Goal: Transaction & Acquisition: Purchase product/service

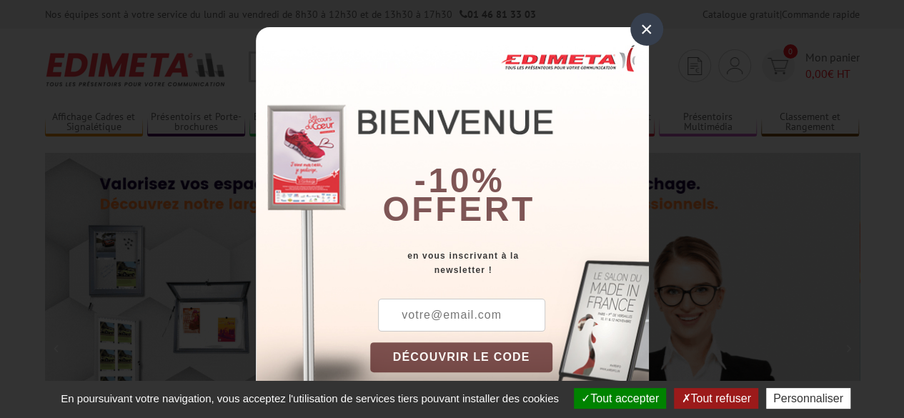
click at [647, 30] on div "×" at bounding box center [646, 29] width 33 height 33
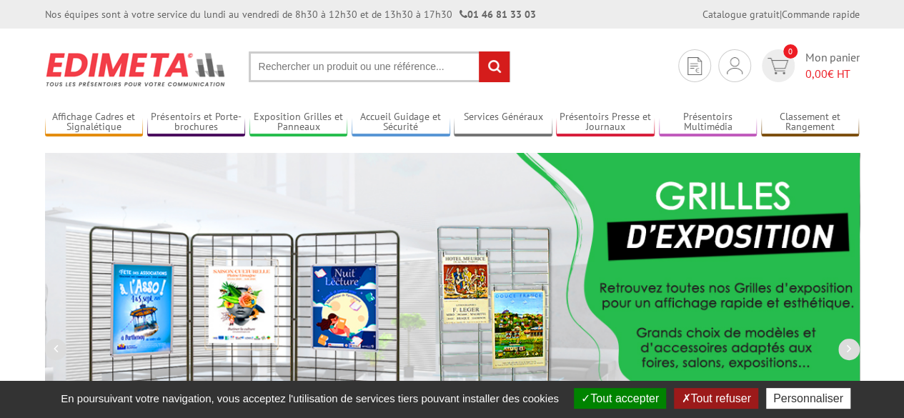
click at [647, 402] on button "Tout accepter" at bounding box center [620, 398] width 92 height 21
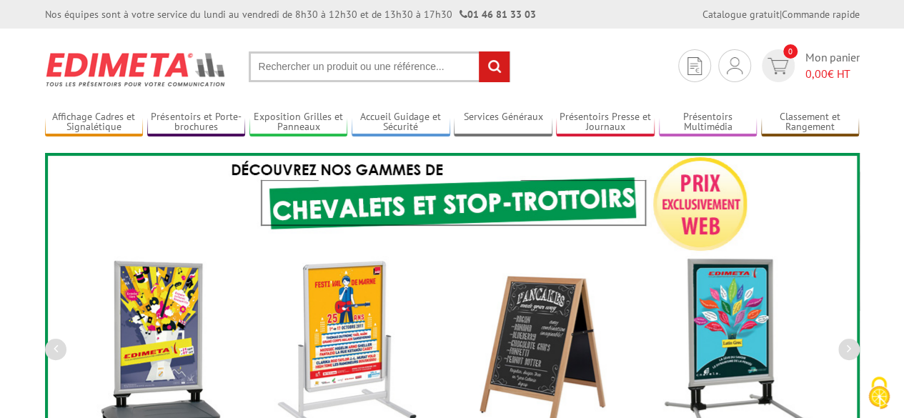
click at [294, 56] on input "text" at bounding box center [379, 66] width 261 height 31
click at [292, 69] on input "text" at bounding box center [379, 66] width 261 height 31
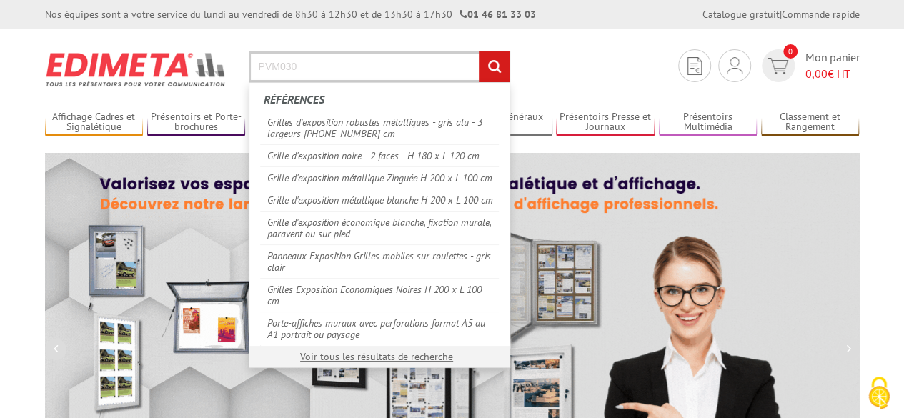
click at [292, 69] on input "PVM030" at bounding box center [379, 66] width 261 height 31
type input "PVM030"
click at [479, 51] on input "rechercher" at bounding box center [494, 66] width 31 height 31
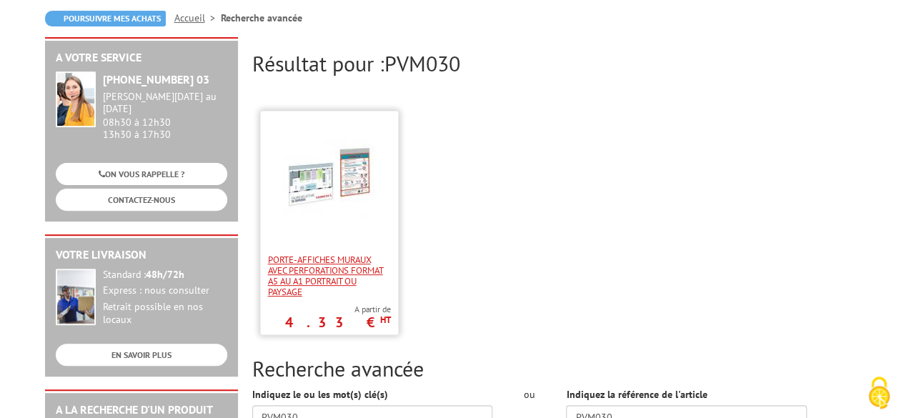
scroll to position [143, 0]
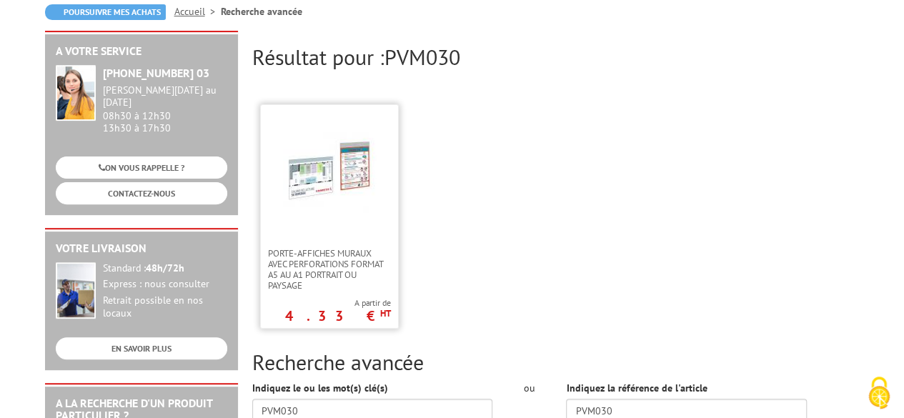
click at [346, 209] on img at bounding box center [329, 172] width 93 height 93
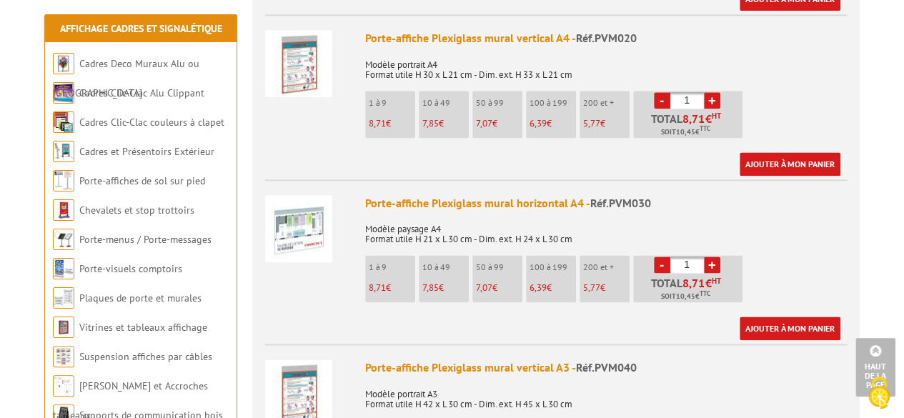
scroll to position [929, 0]
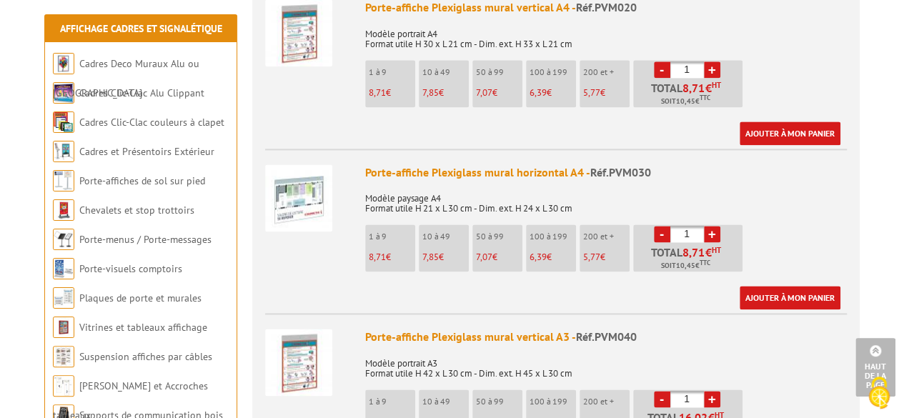
click at [693, 234] on input "1" at bounding box center [687, 234] width 34 height 16
type input "10"
click at [763, 295] on link "Ajouter à mon panier" at bounding box center [789, 298] width 101 height 24
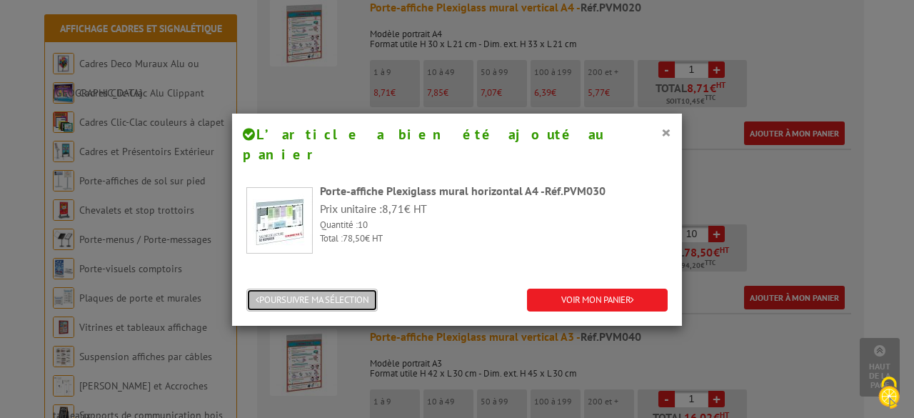
click at [351, 289] on button "POURSUIVRE MA SÉLECTION" at bounding box center [311, 301] width 131 height 24
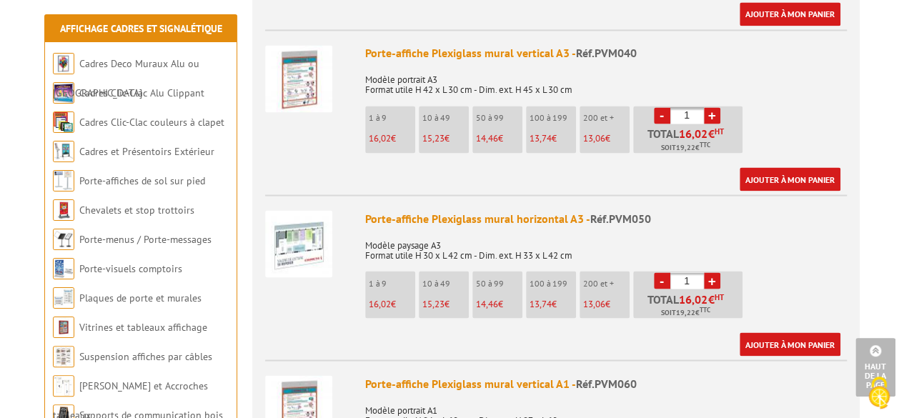
scroll to position [1214, 0]
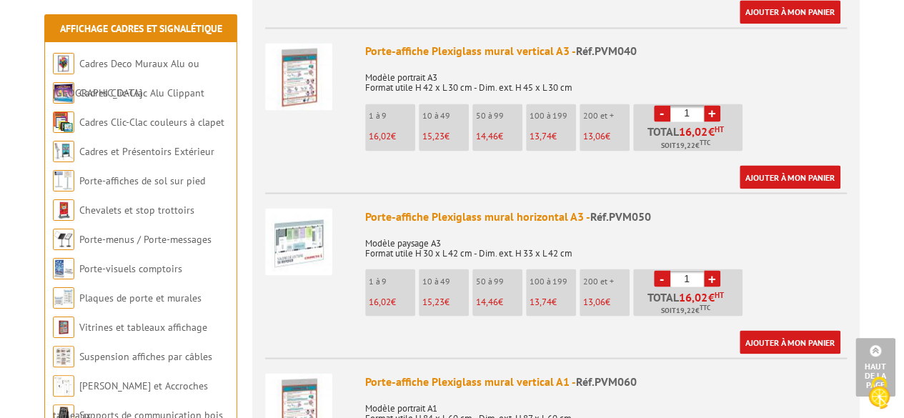
click at [697, 280] on input "1" at bounding box center [687, 278] width 34 height 16
type input "10"
click at [773, 344] on link "Ajouter à mon panier" at bounding box center [789, 342] width 101 height 24
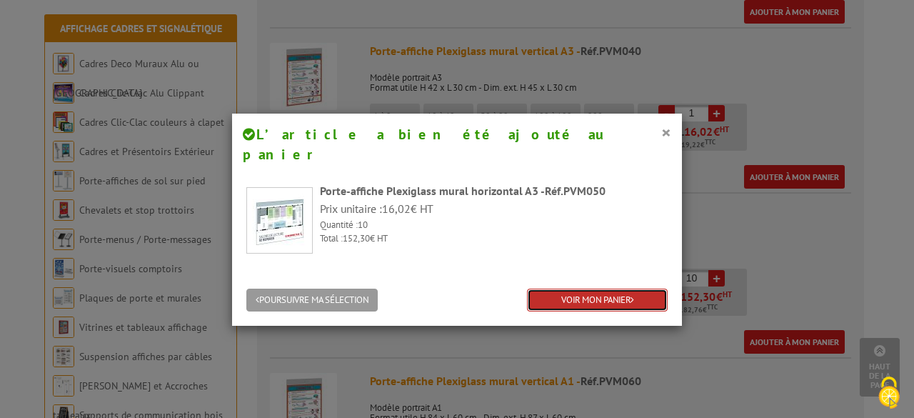
click at [566, 289] on link "VOIR MON PANIER" at bounding box center [597, 301] width 141 height 24
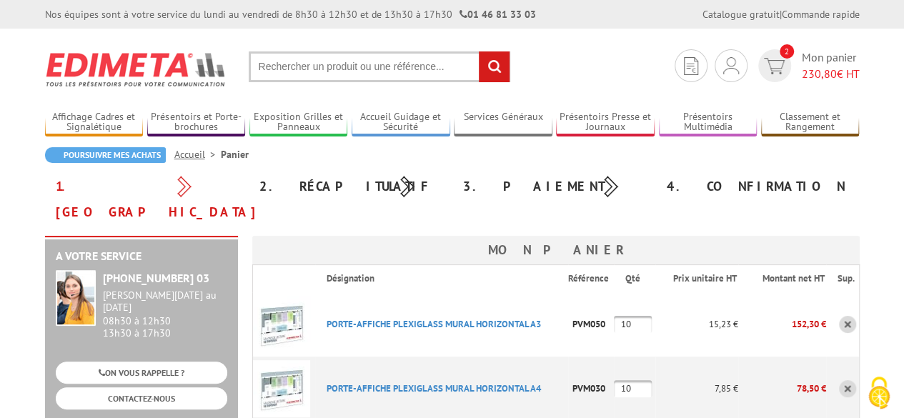
type input "emmanuelle.castaldi@korian.fr"
click at [805, 67] on span "230,80" at bounding box center [819, 73] width 35 height 14
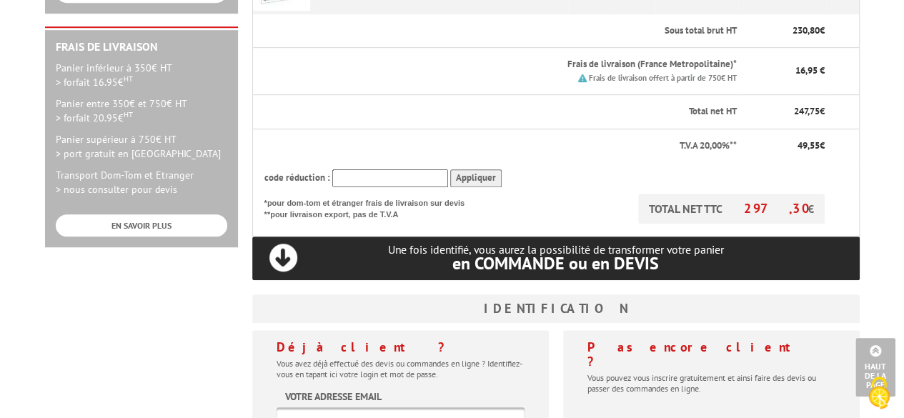
scroll to position [500, 0]
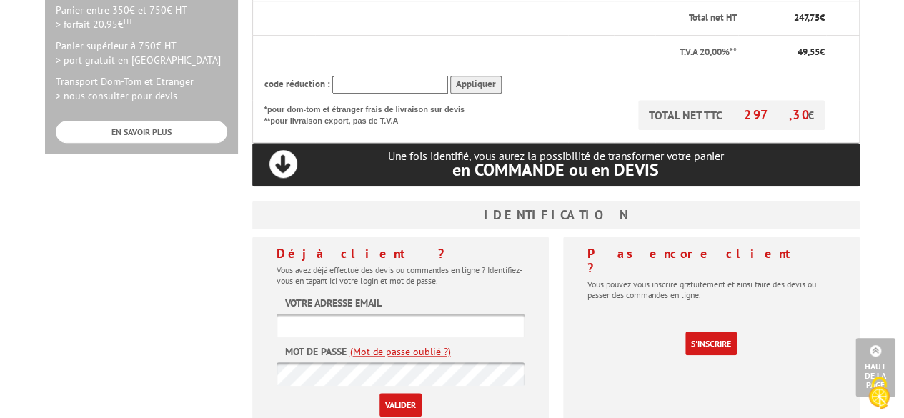
type input "[EMAIL_ADDRESS][PERSON_NAME][DOMAIN_NAME]"
click at [406, 393] on input "Valider" at bounding box center [400, 405] width 42 height 24
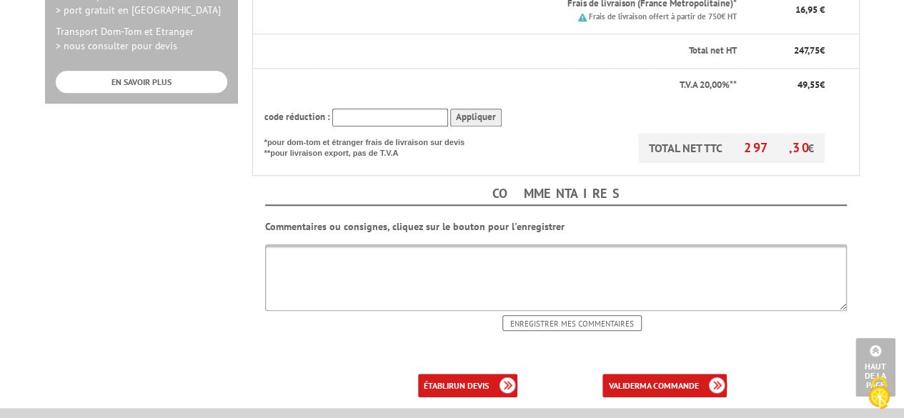
scroll to position [571, 0]
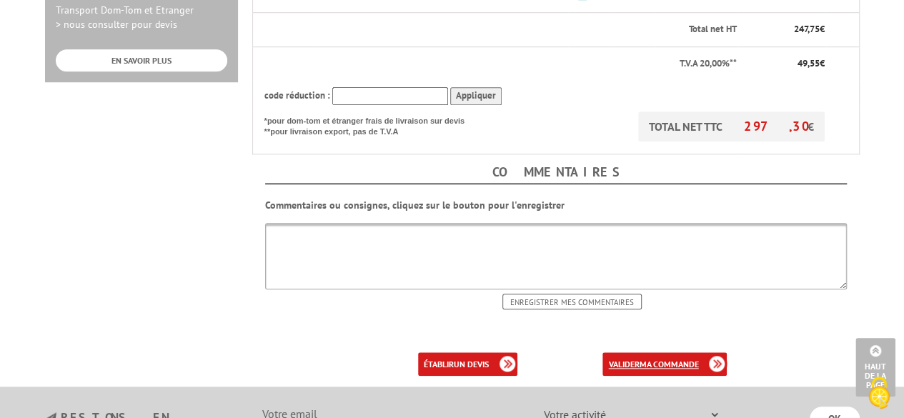
click at [661, 359] on b "ma commande" at bounding box center [668, 364] width 59 height 11
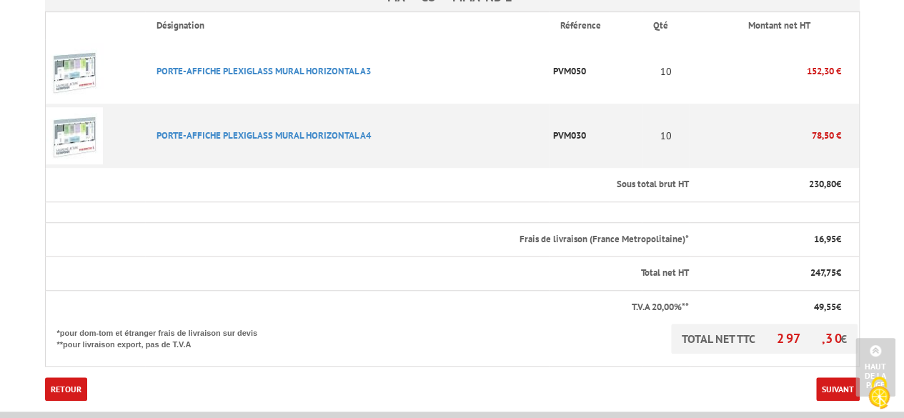
scroll to position [429, 0]
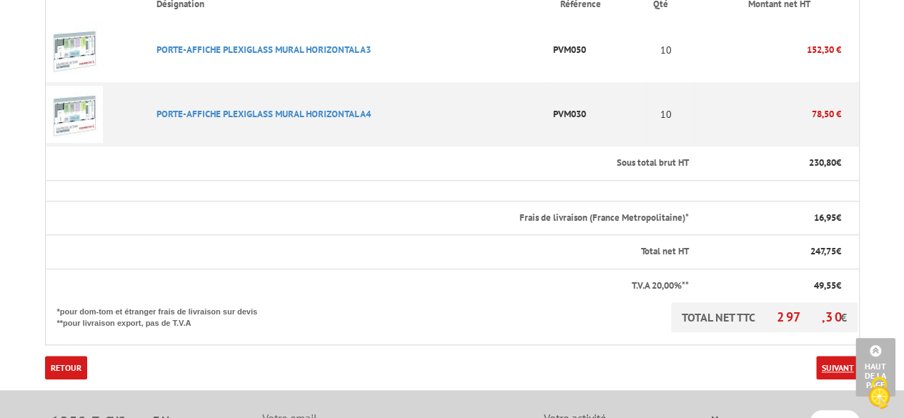
click at [827, 356] on link "Suivant" at bounding box center [838, 368] width 44 height 24
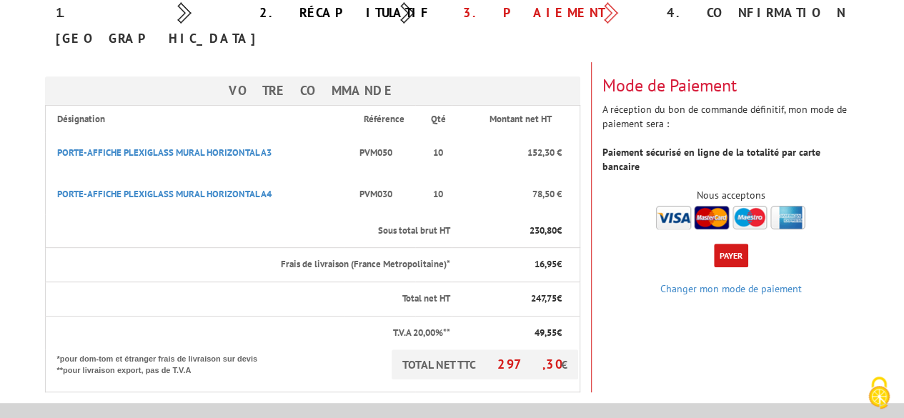
scroll to position [214, 0]
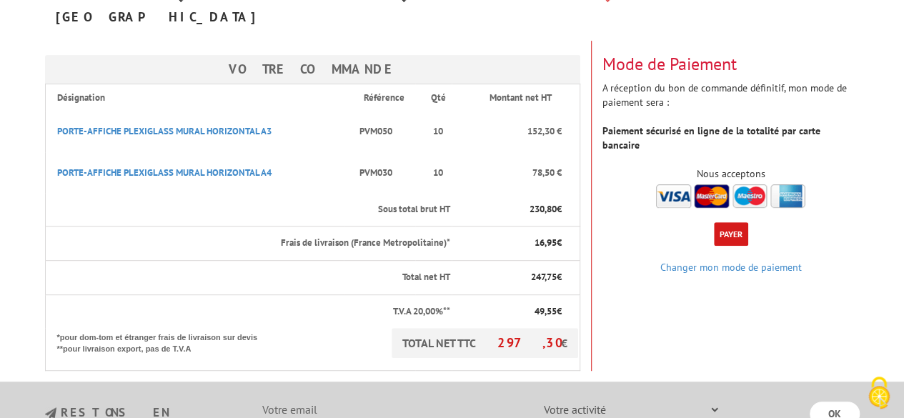
click at [714, 184] on img at bounding box center [730, 196] width 149 height 24
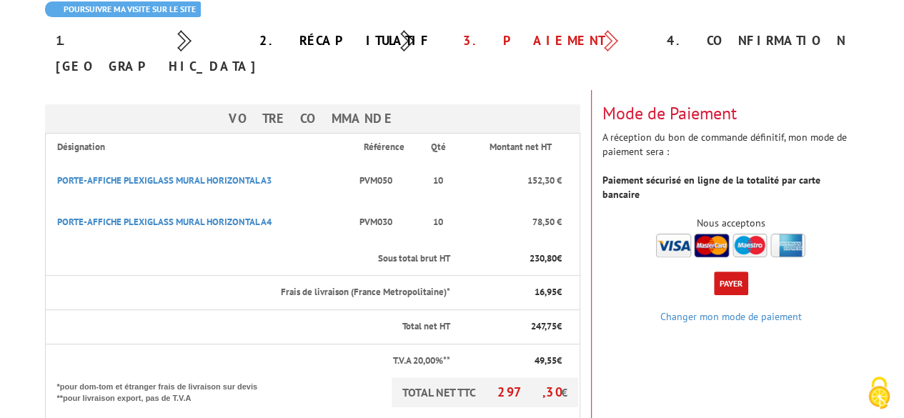
scroll to position [143, 0]
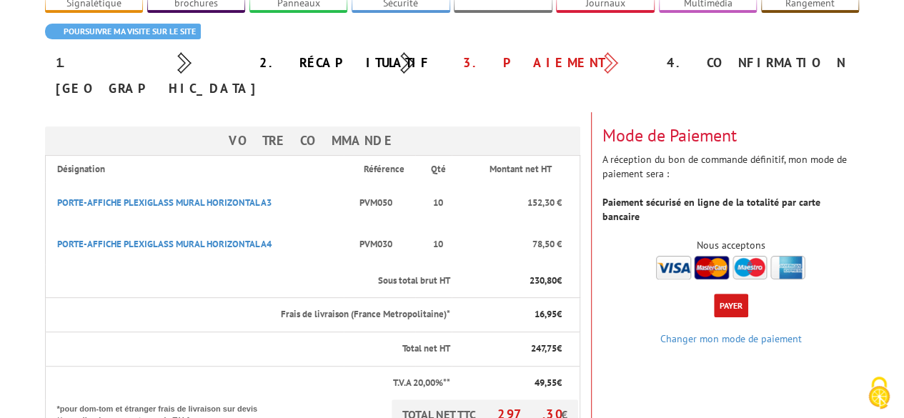
click at [725, 294] on button "Payer" at bounding box center [731, 306] width 34 height 24
